Goal: Task Accomplishment & Management: Use online tool/utility

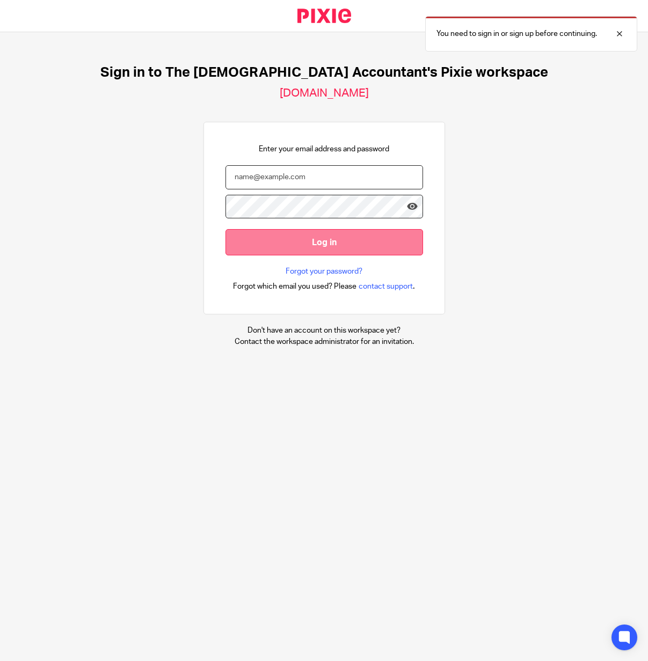
type input "enquiries@thefemaleaccountant.com"
click at [370, 237] on input "Log in" at bounding box center [323, 242] width 197 height 26
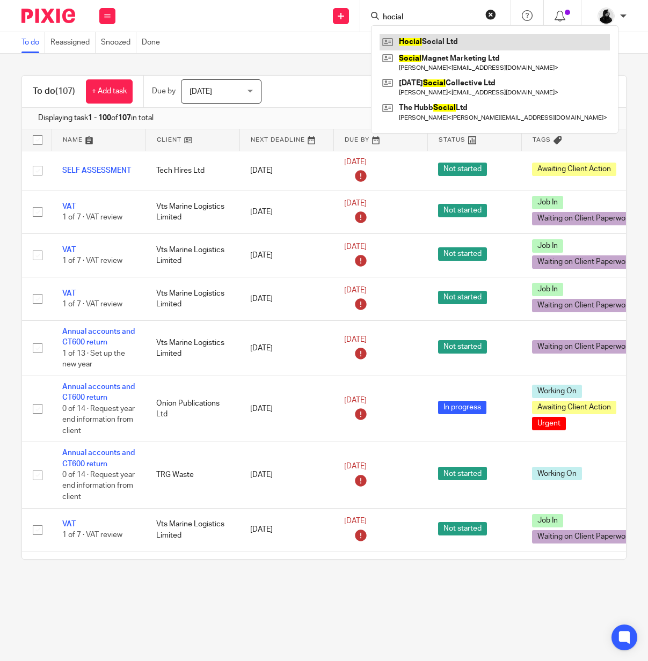
type input "hocial"
click at [422, 39] on link at bounding box center [494, 42] width 230 height 16
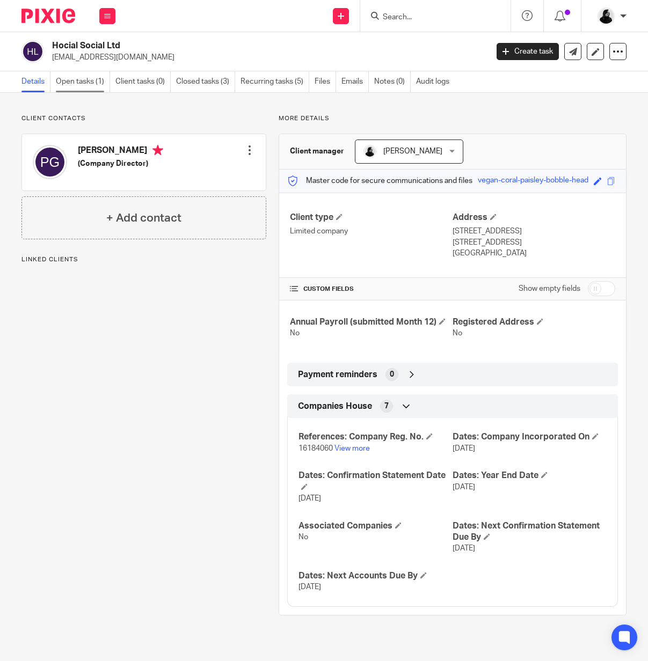
click at [87, 89] on link "Open tasks (1)" at bounding box center [83, 81] width 54 height 21
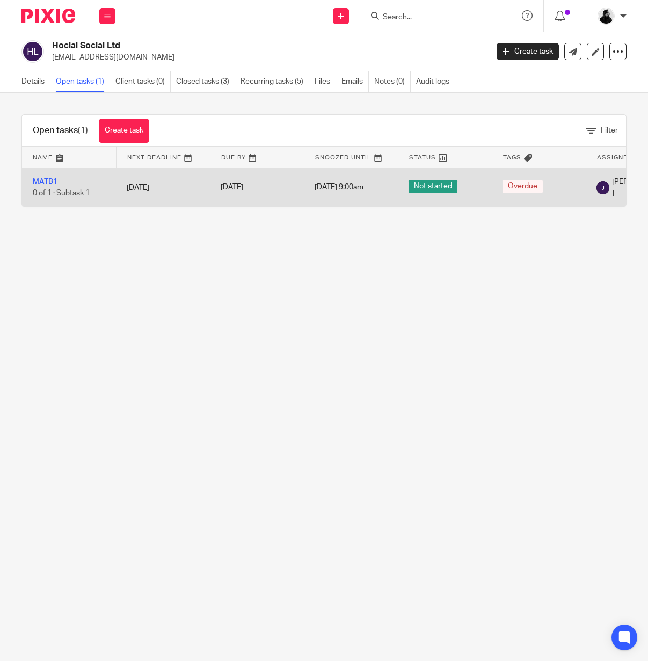
click at [55, 182] on link "MATB1" at bounding box center [45, 182] width 25 height 8
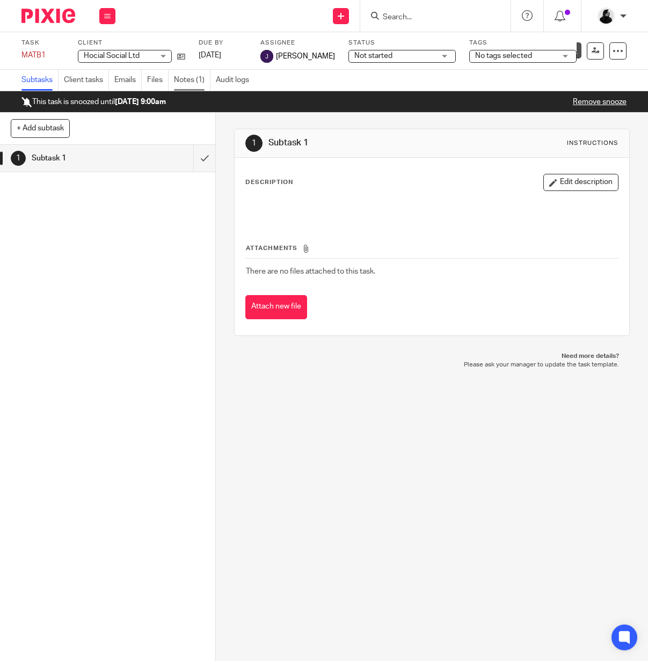
click at [185, 80] on link "Notes (1)" at bounding box center [192, 80] width 36 height 21
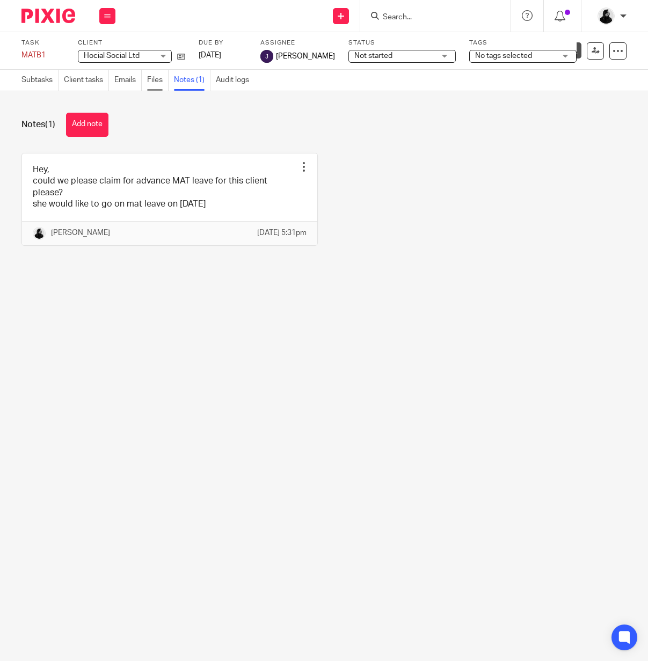
click at [158, 89] on link "Files" at bounding box center [157, 80] width 21 height 21
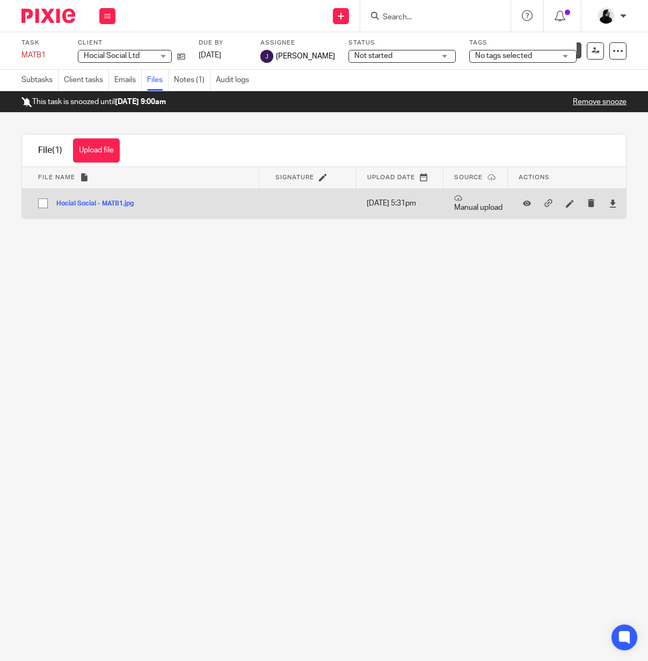
click at [114, 202] on button "Hocial Social - MATB1.jpg" at bounding box center [98, 204] width 85 height 8
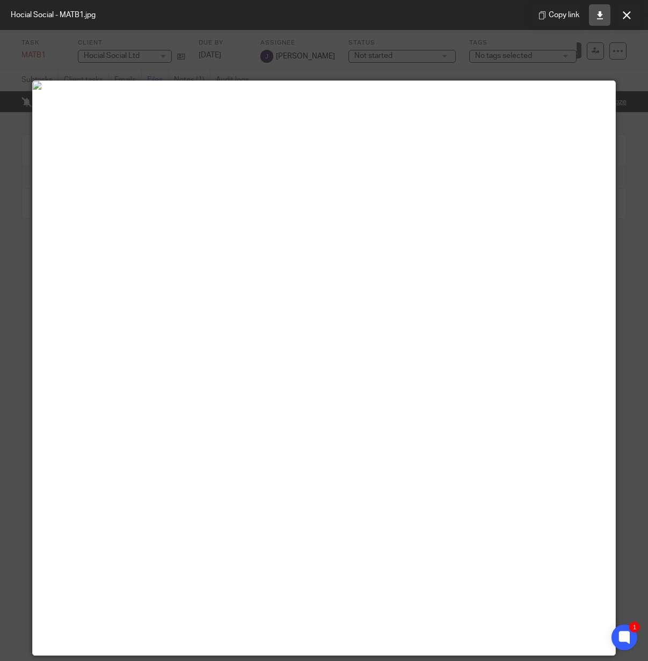
click at [606, 21] on link at bounding box center [599, 14] width 21 height 21
